Goal: Transaction & Acquisition: Purchase product/service

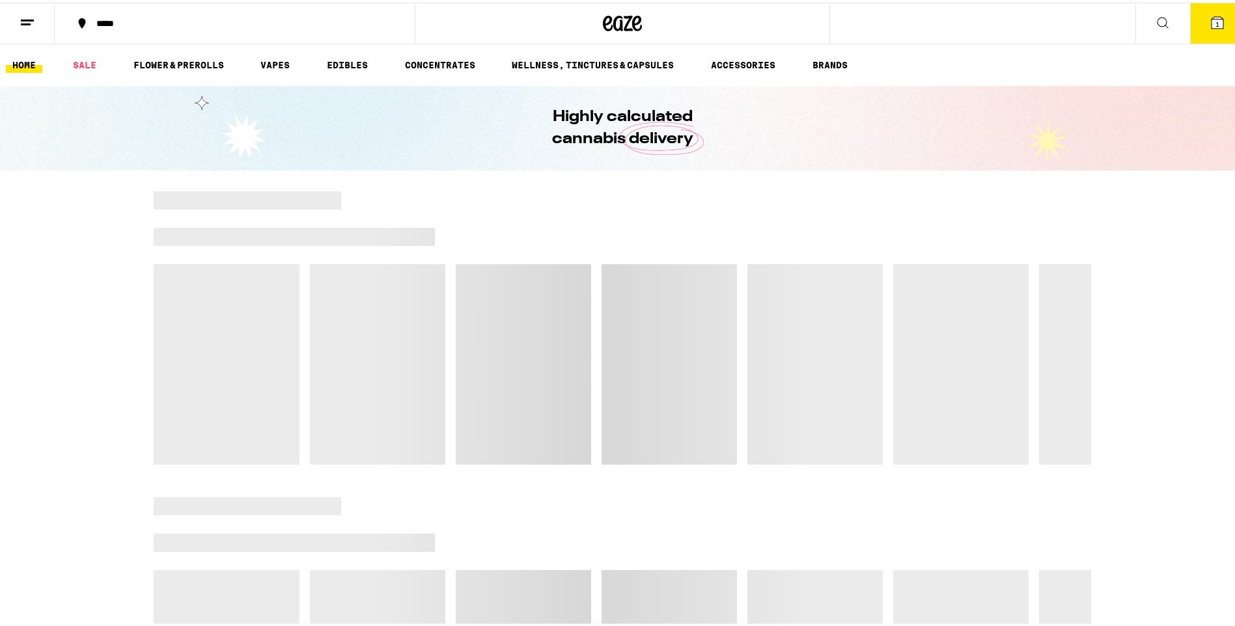
click at [26, 19] on icon at bounding box center [28, 20] width 16 height 16
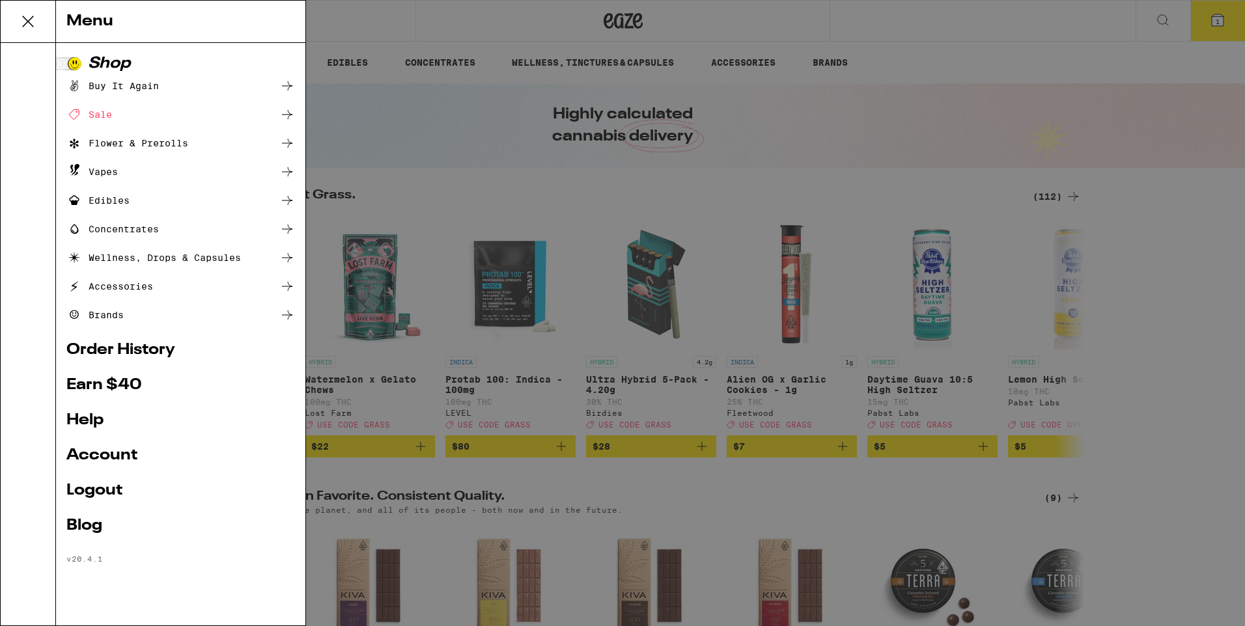
click at [148, 355] on link "Order History" at bounding box center [180, 350] width 228 height 16
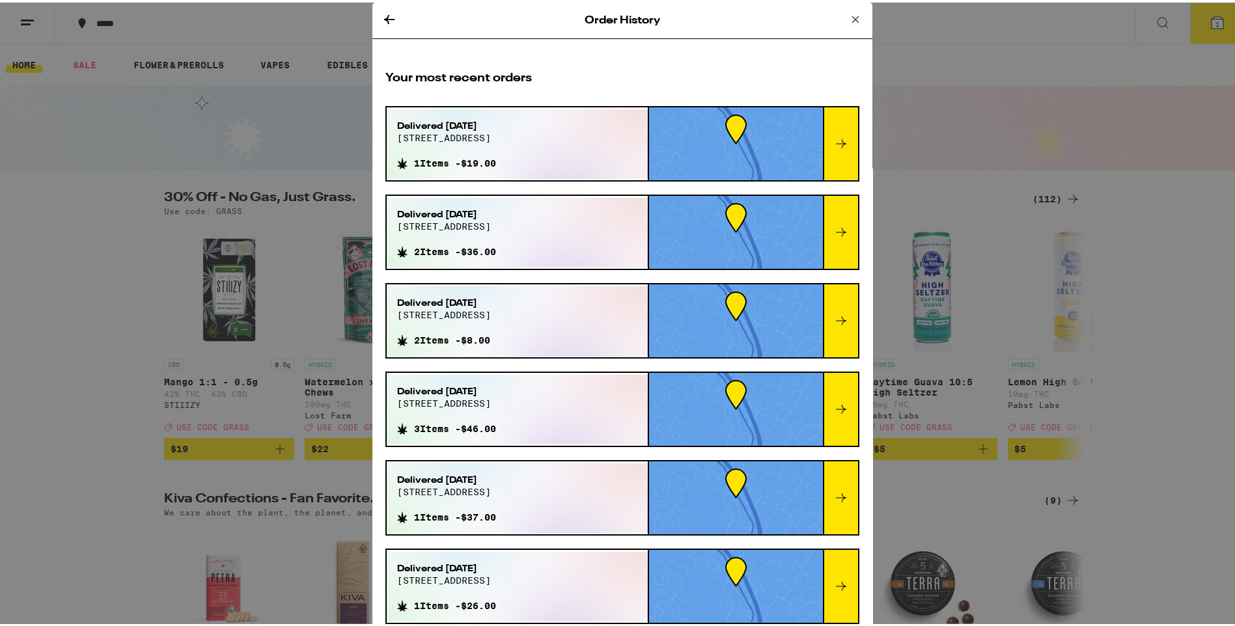
click at [848, 17] on icon at bounding box center [856, 17] width 16 height 16
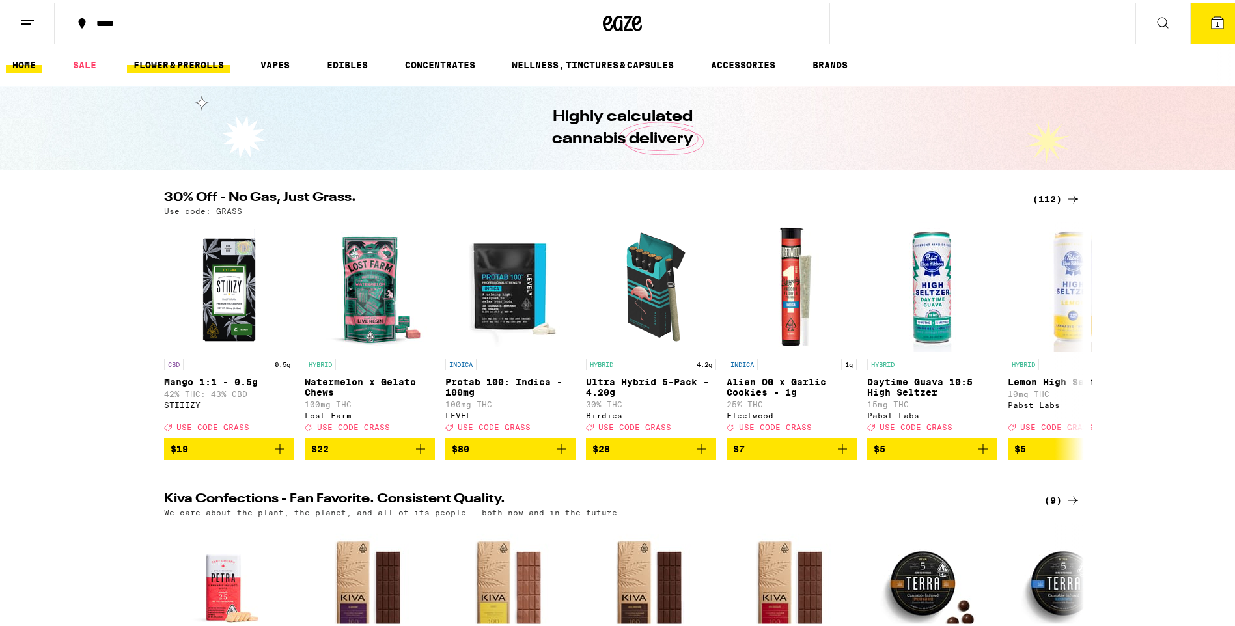
click at [171, 64] on link "FLOWER & PREROLLS" at bounding box center [179, 63] width 104 height 16
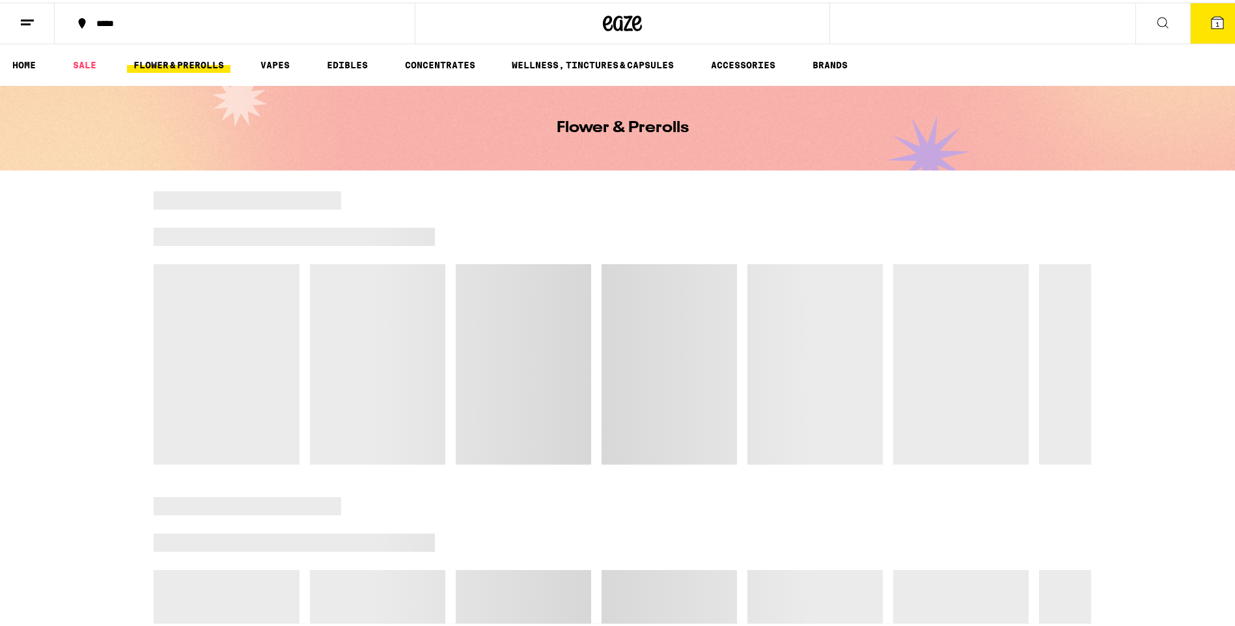
scroll to position [26, 0]
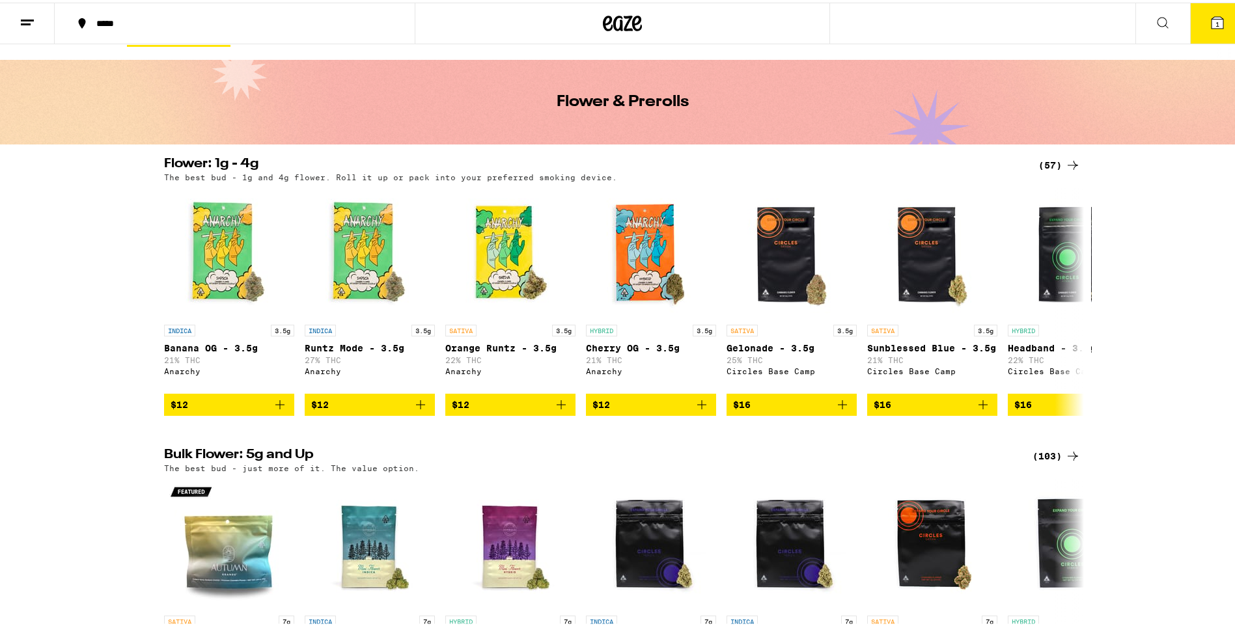
click at [1054, 165] on div "(57)" at bounding box center [1059, 163] width 42 height 16
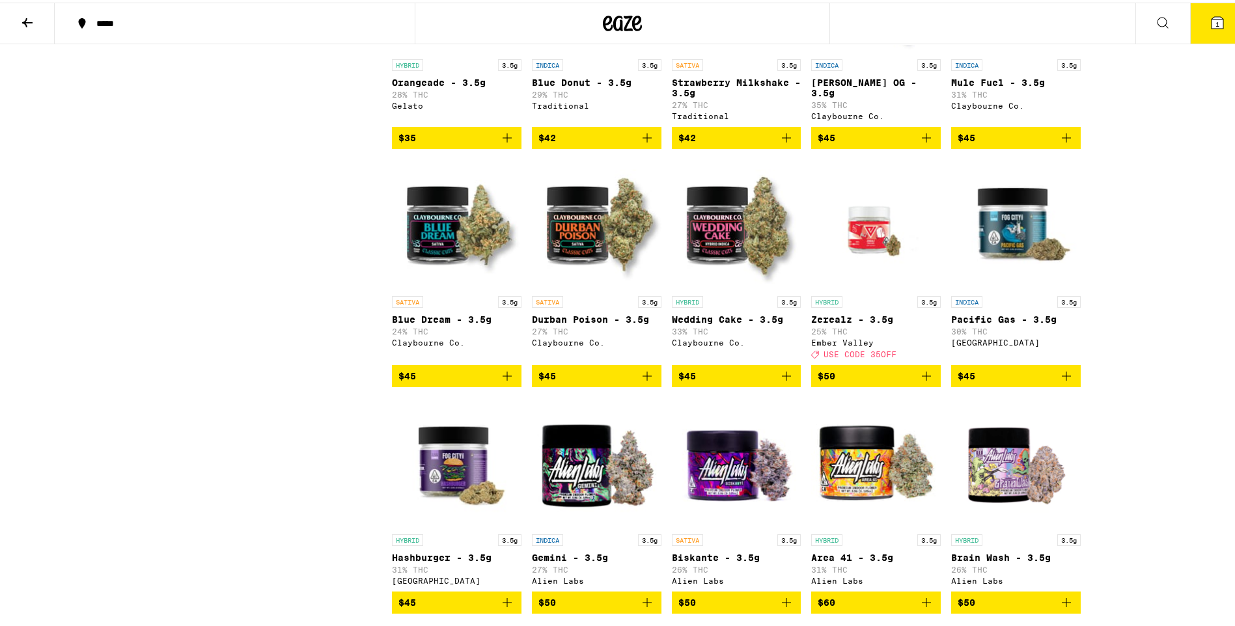
scroll to position [1692, 0]
